Goal: Information Seeking & Learning: Learn about a topic

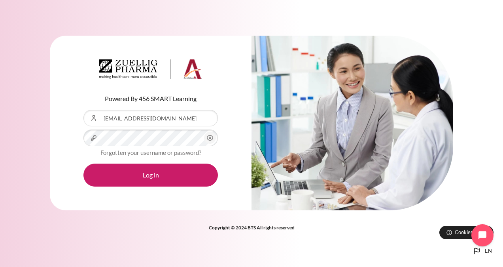
click at [209, 138] on circle "Content" at bounding box center [210, 138] width 2 height 2
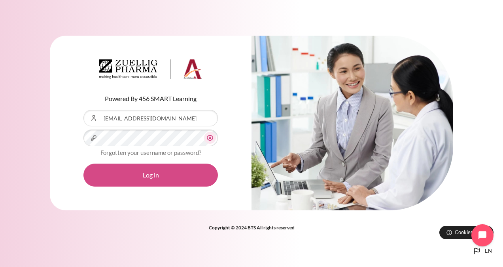
click at [154, 180] on button "Log in" at bounding box center [150, 174] width 134 height 23
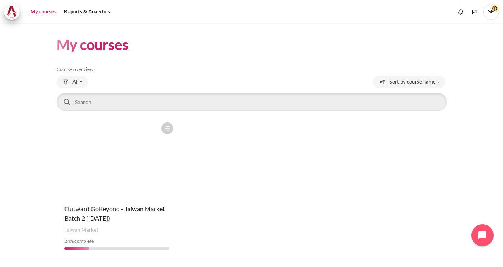
scroll to position [22, 0]
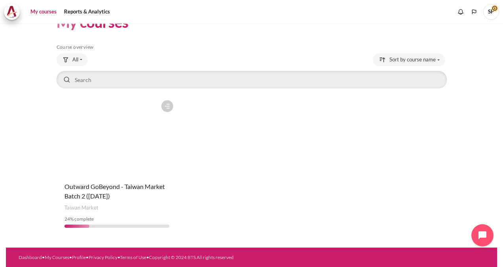
click at [128, 157] on figure "Content" at bounding box center [117, 135] width 121 height 79
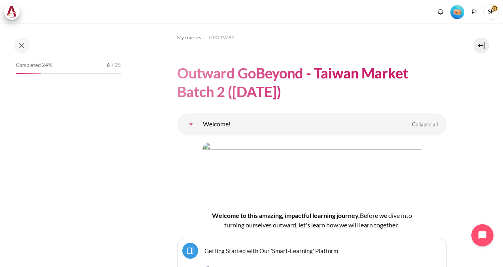
click at [458, 9] on img "Level #1" at bounding box center [458, 12] width 14 height 14
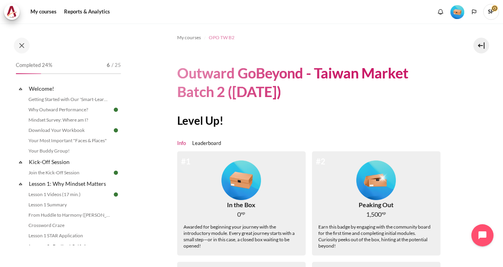
click at [220, 37] on span "OPO TW B2" at bounding box center [222, 37] width 26 height 7
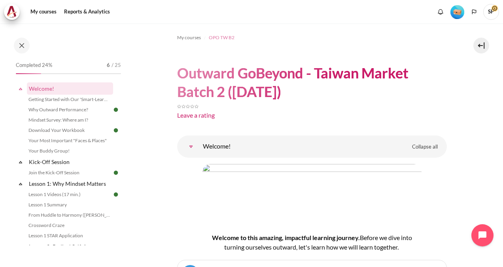
click at [226, 35] on span "OPO TW B2" at bounding box center [222, 37] width 26 height 7
click at [218, 36] on span "OPO TW B2" at bounding box center [222, 37] width 26 height 7
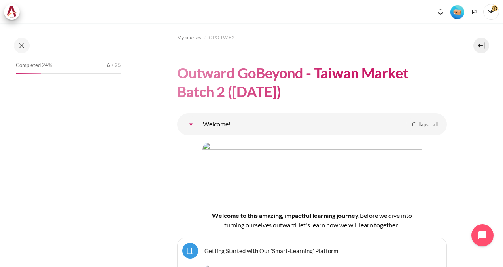
click at [453, 11] on img "Level #1" at bounding box center [458, 12] width 14 height 14
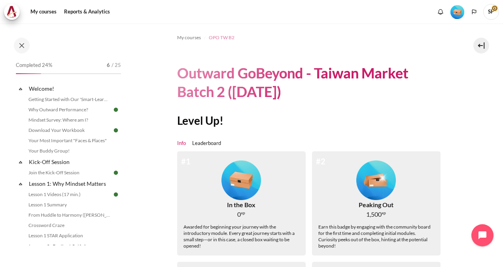
click at [216, 38] on span "OPO TW B2" at bounding box center [222, 37] width 26 height 7
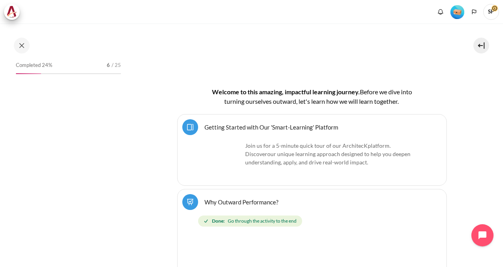
scroll to position [158, 0]
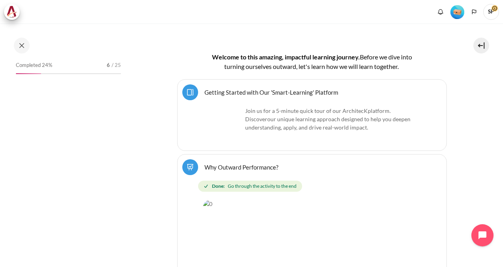
click at [459, 12] on img "Level #1" at bounding box center [458, 12] width 14 height 14
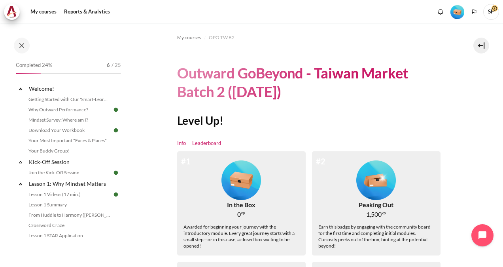
click at [208, 143] on link "Leaderboard" at bounding box center [206, 143] width 29 height 8
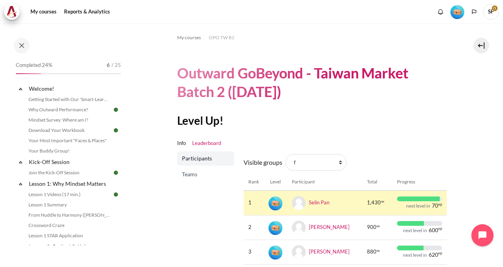
click at [191, 176] on span "Teams" at bounding box center [206, 174] width 49 height 8
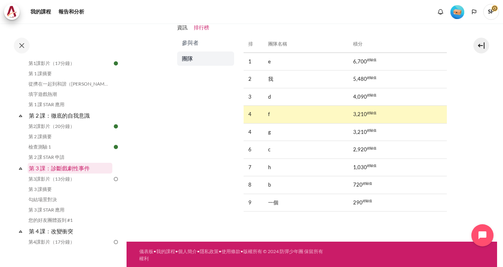
scroll to position [158, 0]
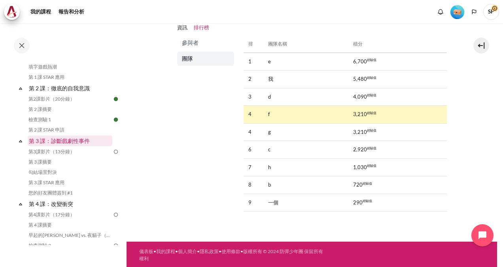
click at [70, 142] on link "第 3 課：診斷戲劇性事件" at bounding box center [70, 140] width 85 height 11
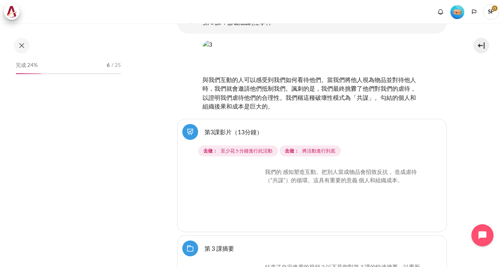
scroll to position [2472, 0]
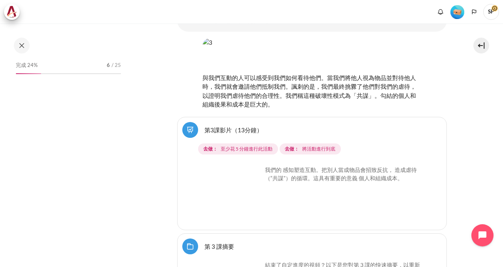
click at [248, 168] on img "Content" at bounding box center [232, 194] width 59 height 59
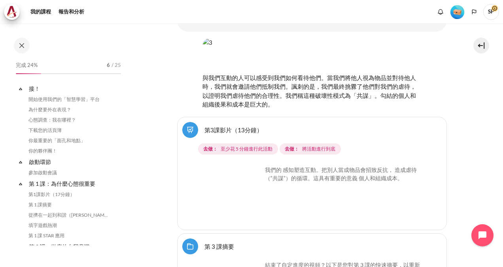
scroll to position [202, 0]
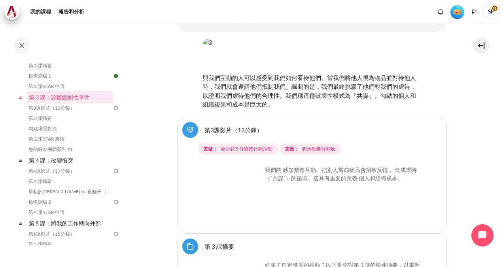
click at [222, 165] on img "Content" at bounding box center [232, 194] width 59 height 59
click at [252, 166] on img "Content" at bounding box center [232, 194] width 59 height 59
click at [242, 165] on img "Content" at bounding box center [232, 194] width 59 height 59
click at [55, 107] on link "第3課影片（13分鐘）" at bounding box center [69, 107] width 86 height 9
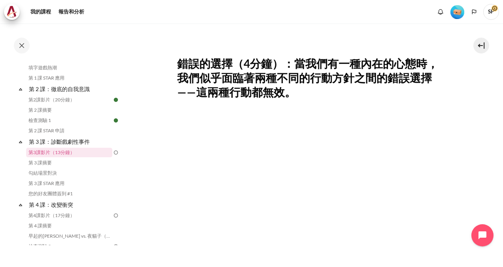
scroll to position [158, 0]
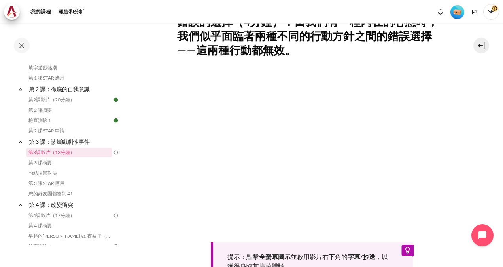
click at [301, 221] on div "提示：點擊 全螢幕圖示 並啟用影片右下角的 字幕/抄送 ，以獲得身臨其境的體驗。" at bounding box center [312, 177] width 270 height 211
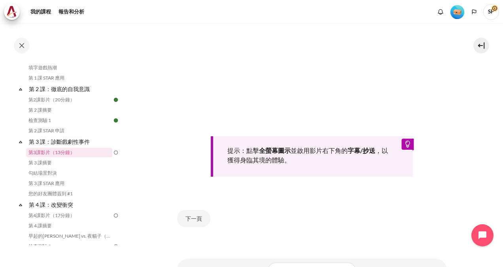
scroll to position [302, 0]
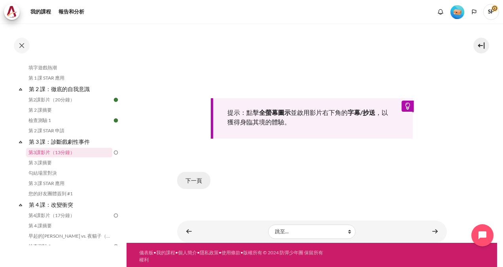
click at [188, 177] on button "下一頁" at bounding box center [193, 180] width 33 height 17
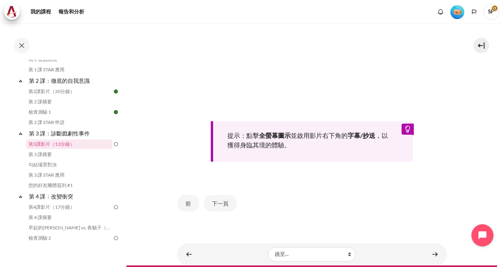
scroll to position [288, 0]
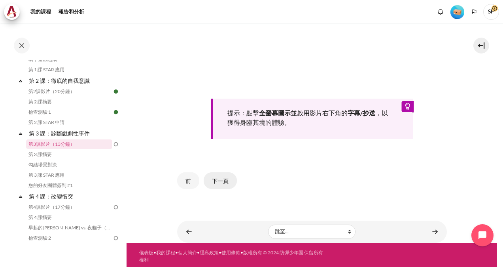
click at [214, 181] on button "下一頁" at bounding box center [220, 180] width 33 height 17
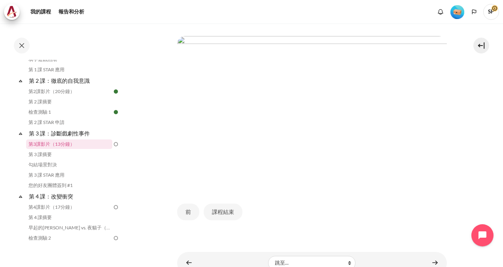
scroll to position [206, 0]
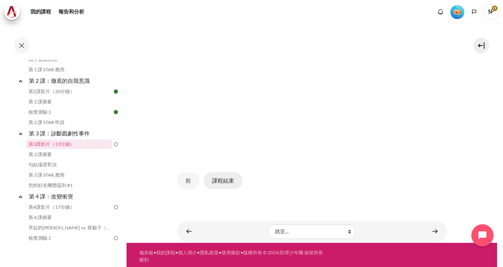
click at [217, 175] on button "課程結束" at bounding box center [223, 180] width 39 height 17
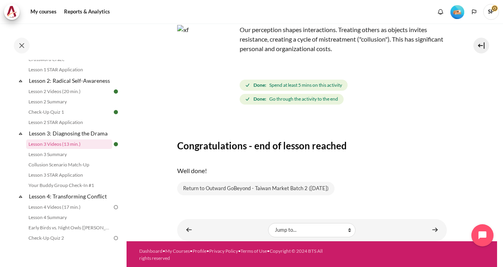
scroll to position [57, 0]
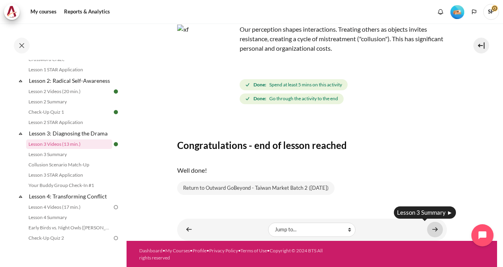
click at [427, 227] on link "Content" at bounding box center [435, 229] width 16 height 15
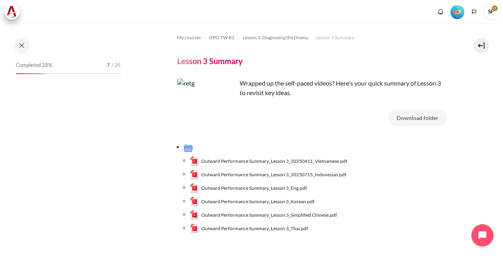
scroll to position [176, 0]
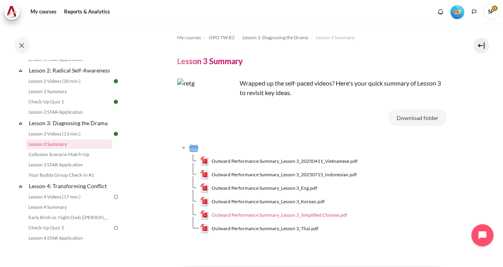
click at [306, 214] on span "Outward Performance Summary_Lesson 3_Simplified Chinese.pdf" at bounding box center [280, 214] width 136 height 7
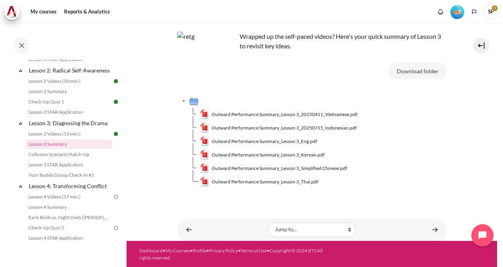
scroll to position [47, 0]
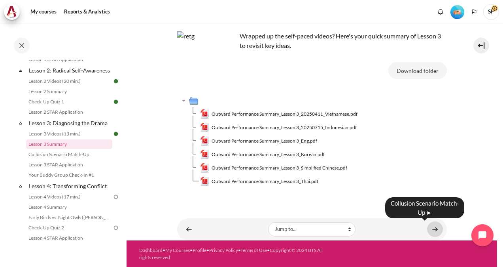
click at [430, 229] on link "Content" at bounding box center [435, 228] width 16 height 15
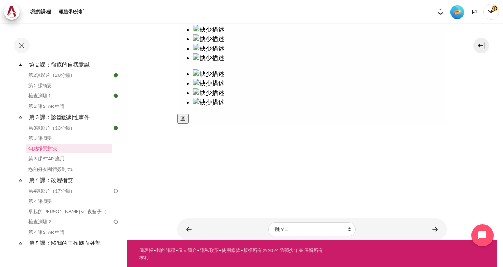
scroll to position [164, 0]
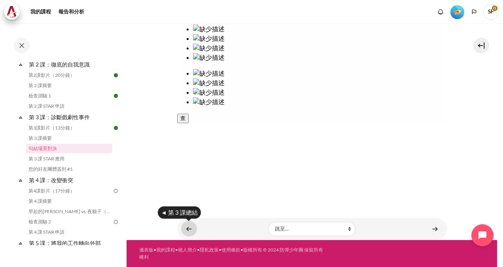
click at [187, 230] on link "內容" at bounding box center [189, 228] width 16 height 15
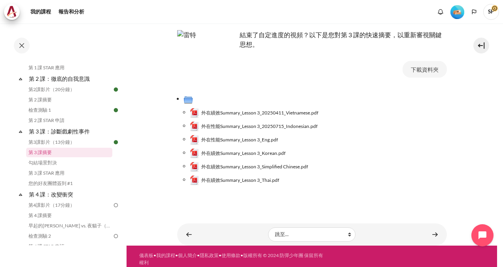
scroll to position [47, 0]
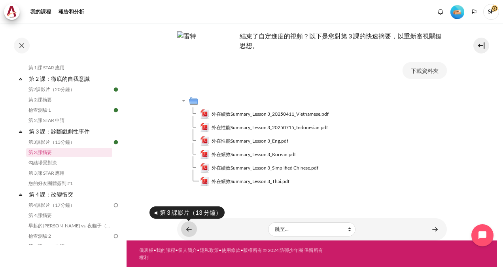
click at [184, 229] on link "內容" at bounding box center [189, 228] width 16 height 15
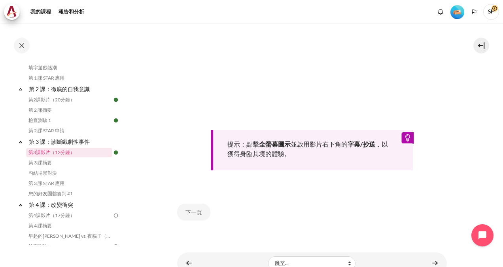
scroll to position [302, 0]
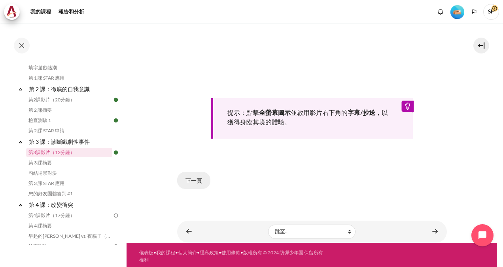
click at [195, 183] on button "下一頁" at bounding box center [193, 180] width 33 height 17
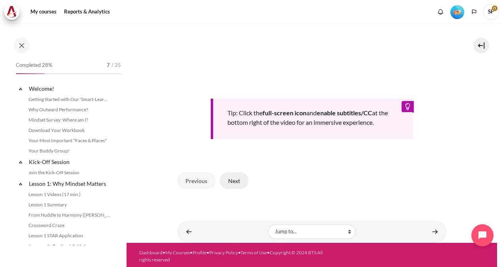
scroll to position [166, 0]
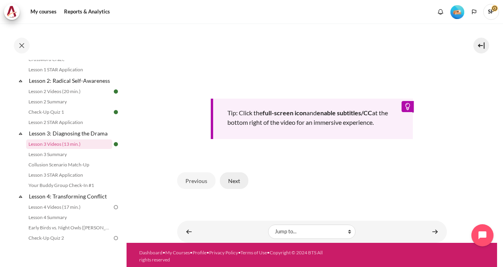
click at [226, 176] on button "Next" at bounding box center [234, 180] width 28 height 17
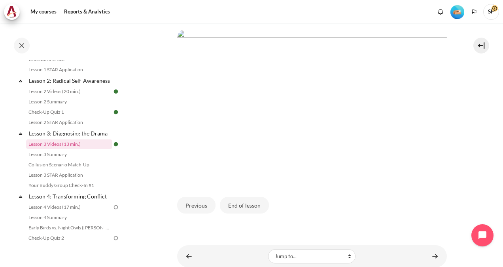
scroll to position [220, 0]
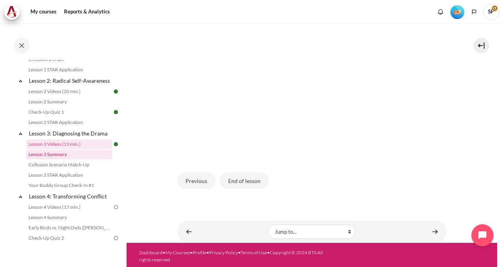
click at [65, 159] on link "Lesson 3 Summary" at bounding box center [69, 154] width 86 height 9
click at [64, 169] on link "Collusion Scenario Match-Up" at bounding box center [69, 164] width 86 height 9
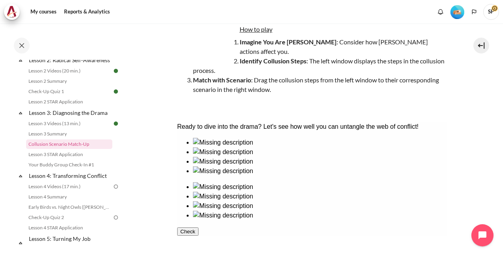
scroll to position [182, 0]
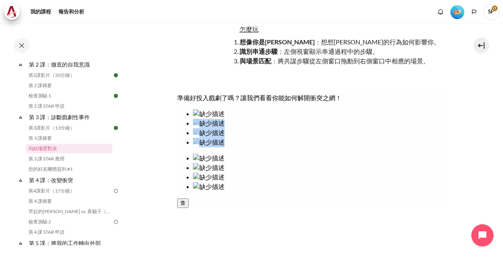
drag, startPoint x: 339, startPoint y: 153, endPoint x: 214, endPoint y: 154, distance: 125.8
click at [214, 154] on div at bounding box center [312, 150] width 270 height 82
click at [355, 153] on ul at bounding box center [312, 172] width 270 height 38
click at [228, 119] on div at bounding box center [320, 119] width 254 height 0
click at [336, 163] on div at bounding box center [320, 163] width 254 height 0
